Goal: Task Accomplishment & Management: Use online tool/utility

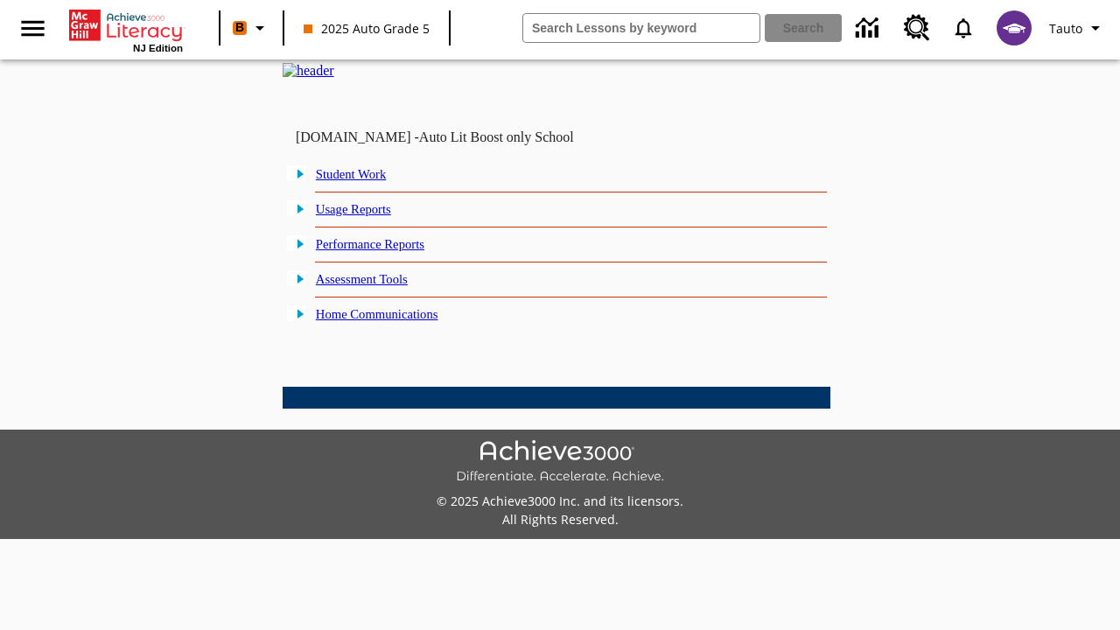
click at [363, 181] on link "Student Work" at bounding box center [351, 174] width 70 height 14
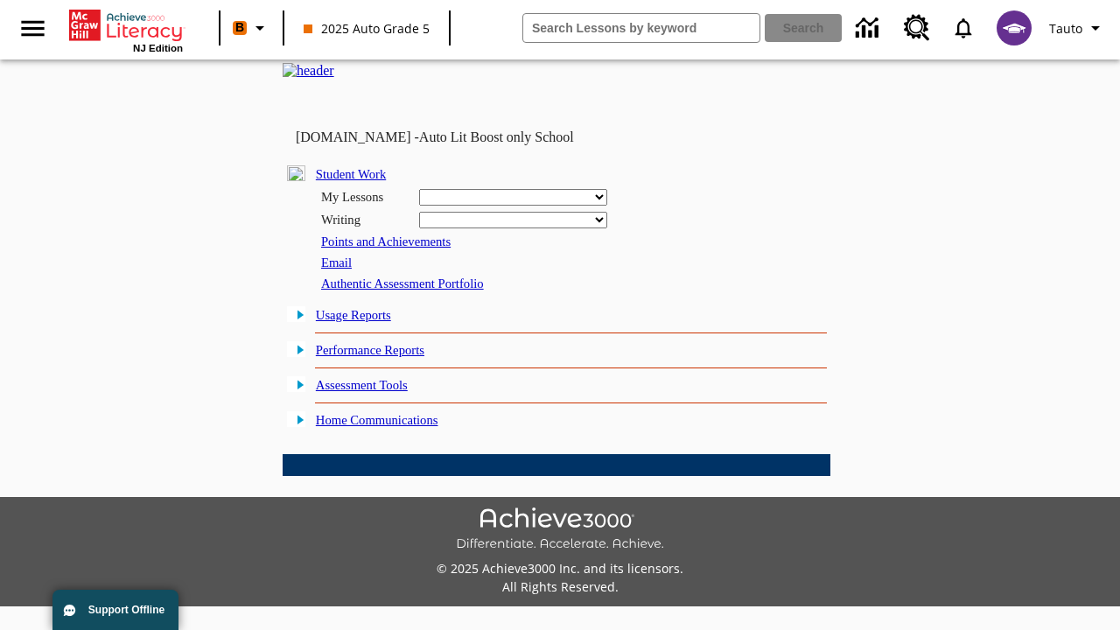
select select "/options/reports/?report_id=24&atype=14&section=2"
